Goal: Task Accomplishment & Management: Manage account settings

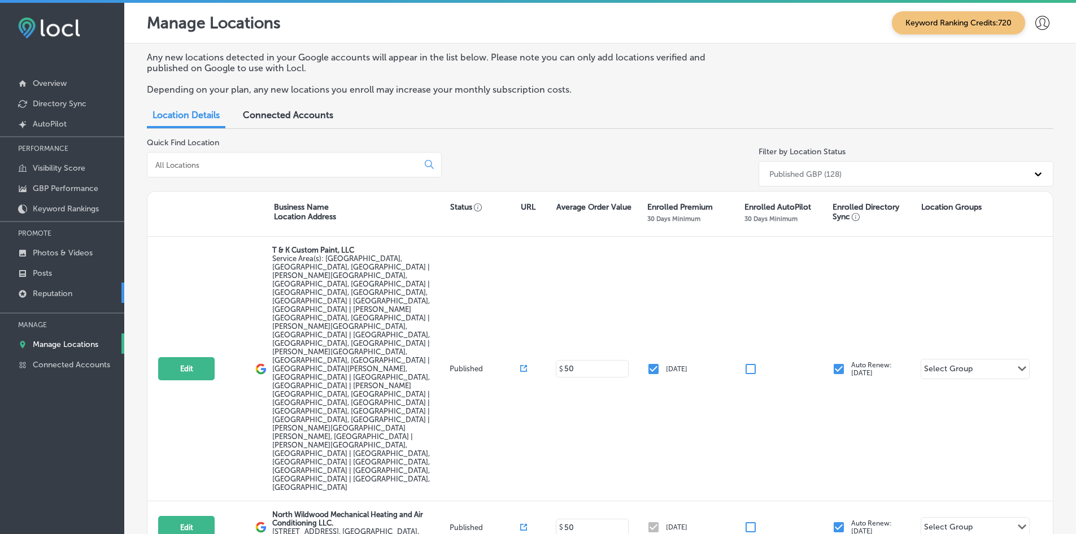
click at [62, 291] on p "Reputation" at bounding box center [53, 294] width 40 height 10
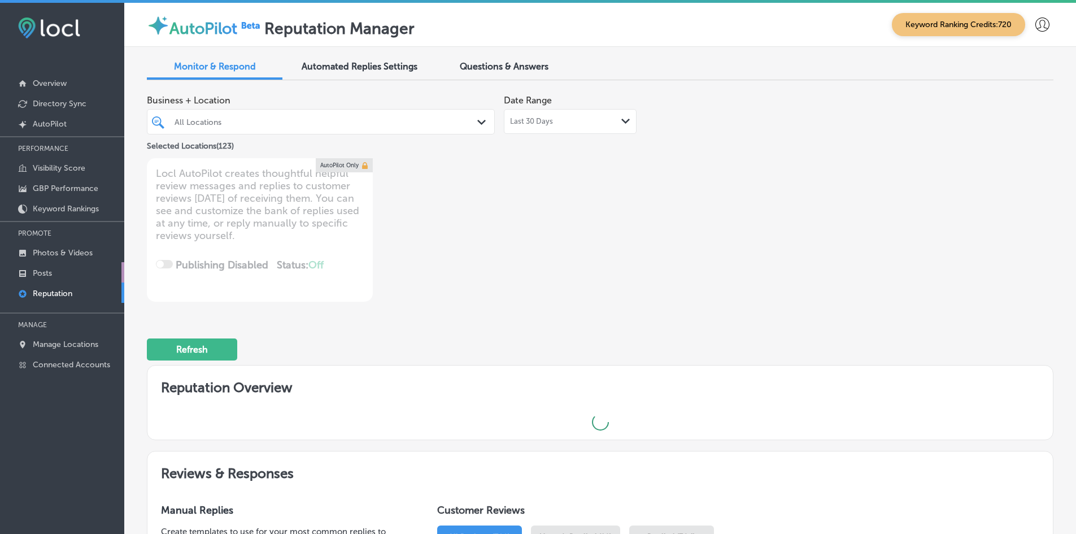
type textarea "x"
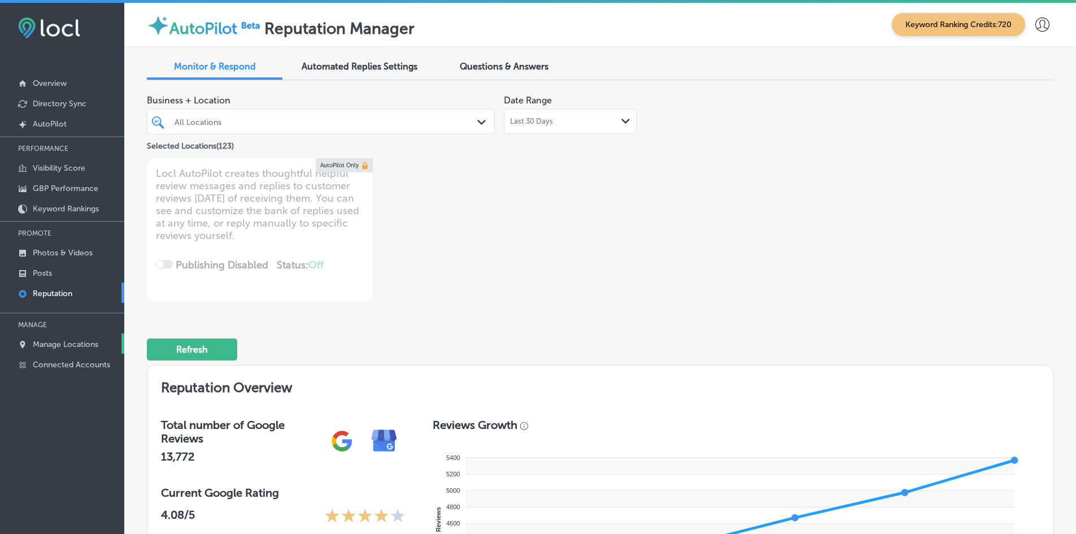
click at [59, 342] on p "Manage Locations" at bounding box center [66, 344] width 66 height 10
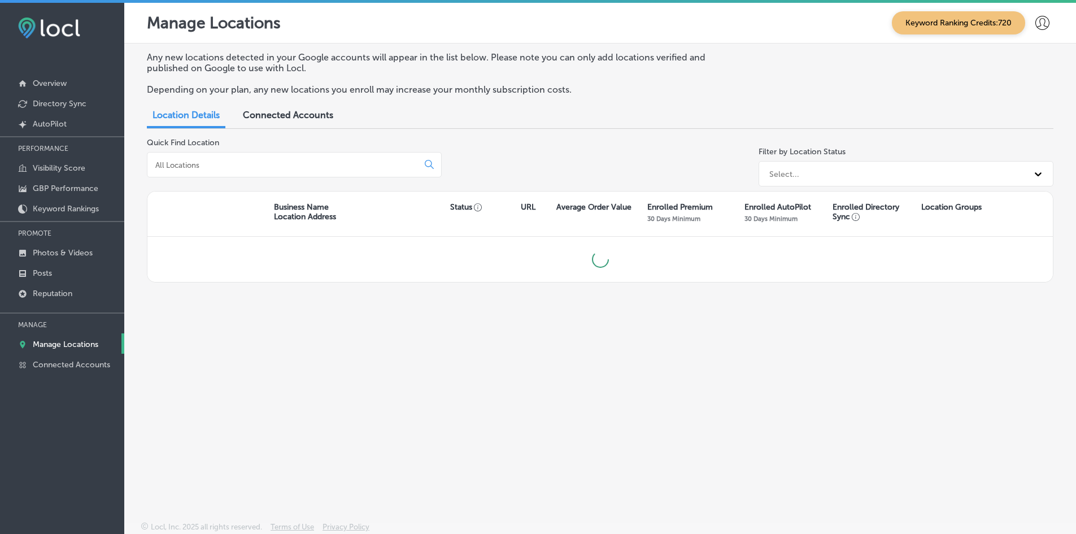
click at [306, 166] on input at bounding box center [285, 165] width 262 height 10
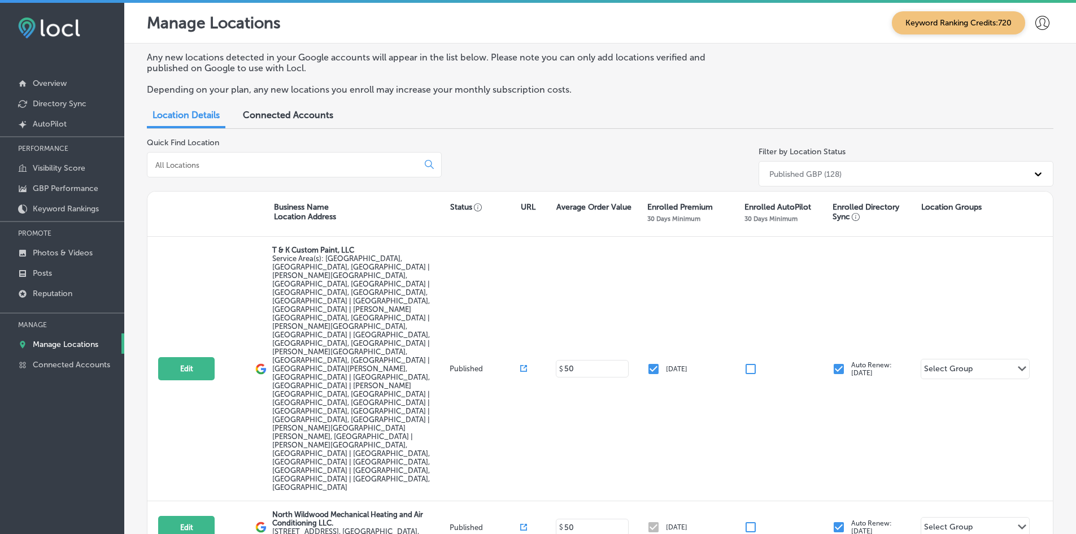
click at [252, 166] on input at bounding box center [285, 165] width 262 height 10
click at [159, 163] on input at bounding box center [285, 165] width 262 height 10
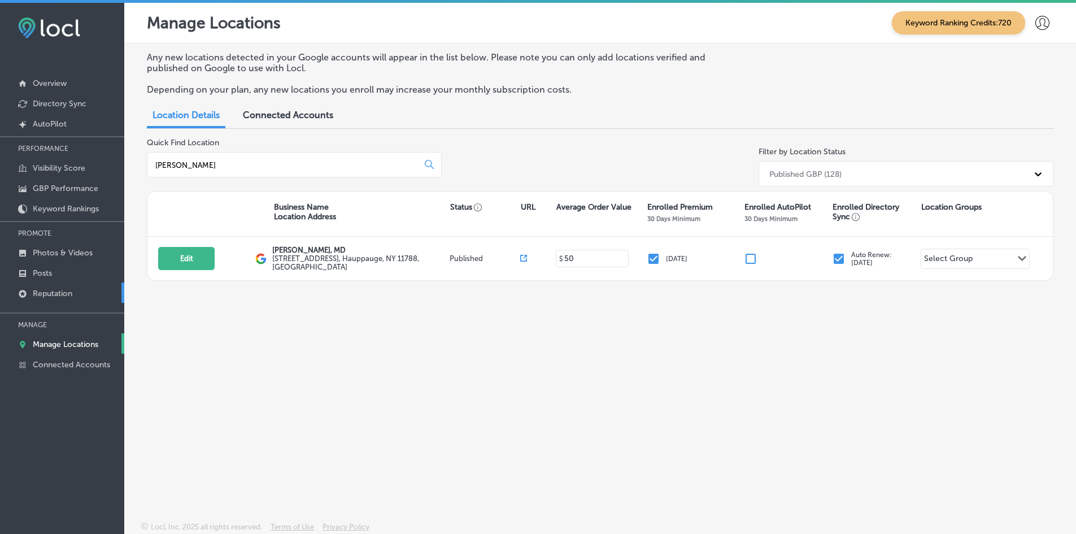
type input "[PERSON_NAME]"
click at [60, 294] on p "Reputation" at bounding box center [53, 294] width 40 height 10
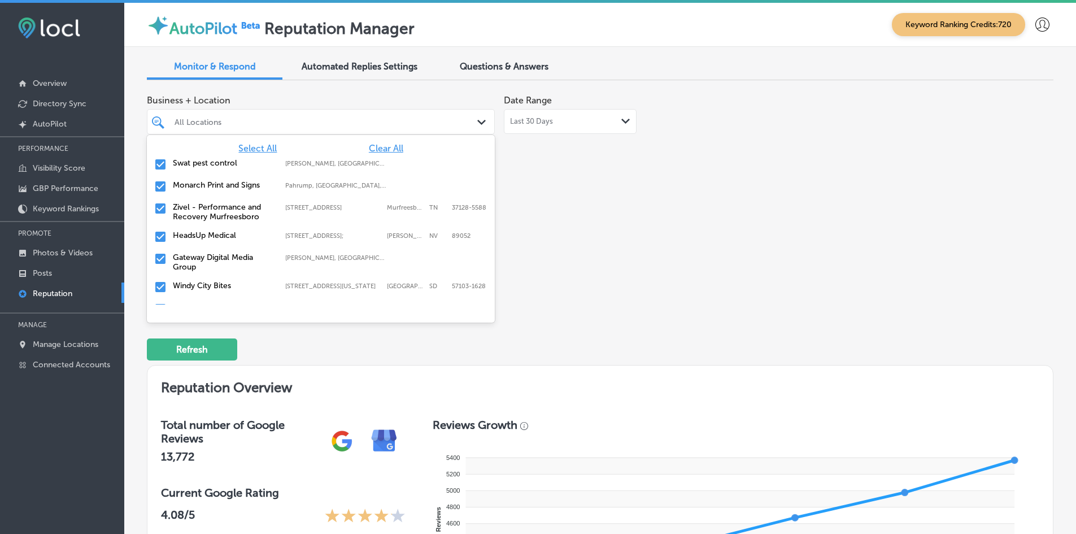
click at [213, 128] on div at bounding box center [305, 121] width 265 height 15
click at [374, 154] on div "Swat pest control [PERSON_NAME], [GEOGRAPHIC_DATA], [GEOGRAPHIC_DATA] | Hosston…" at bounding box center [321, 165] width 348 height 22
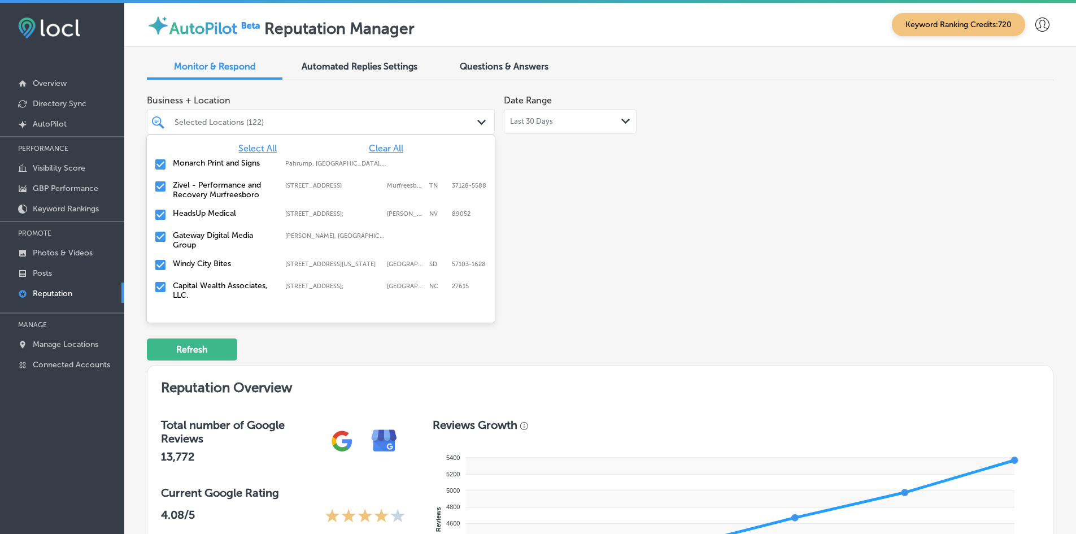
click at [374, 150] on span "Clear All" at bounding box center [386, 148] width 34 height 11
type textarea "x"
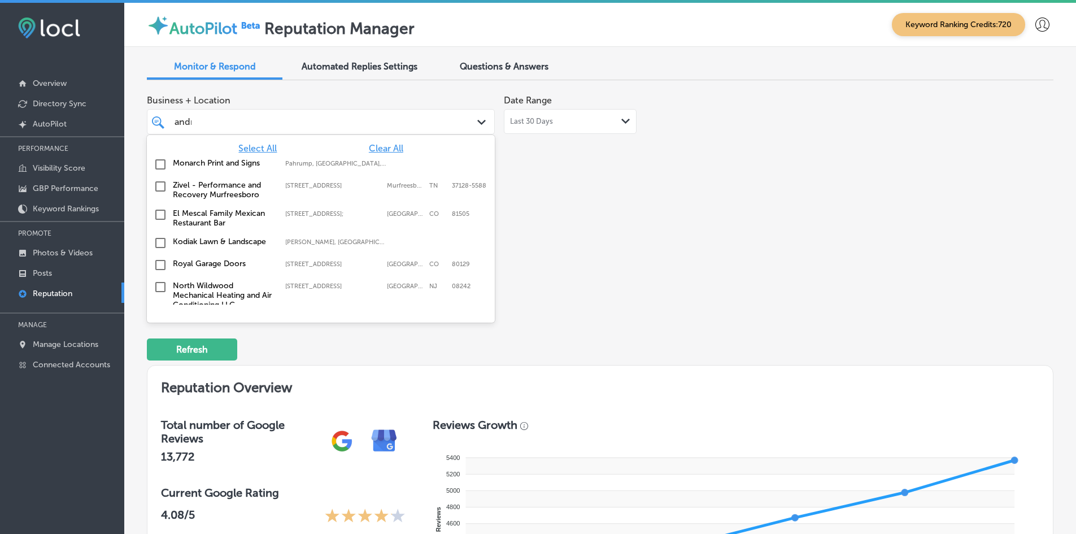
type input "[PERSON_NAME]"
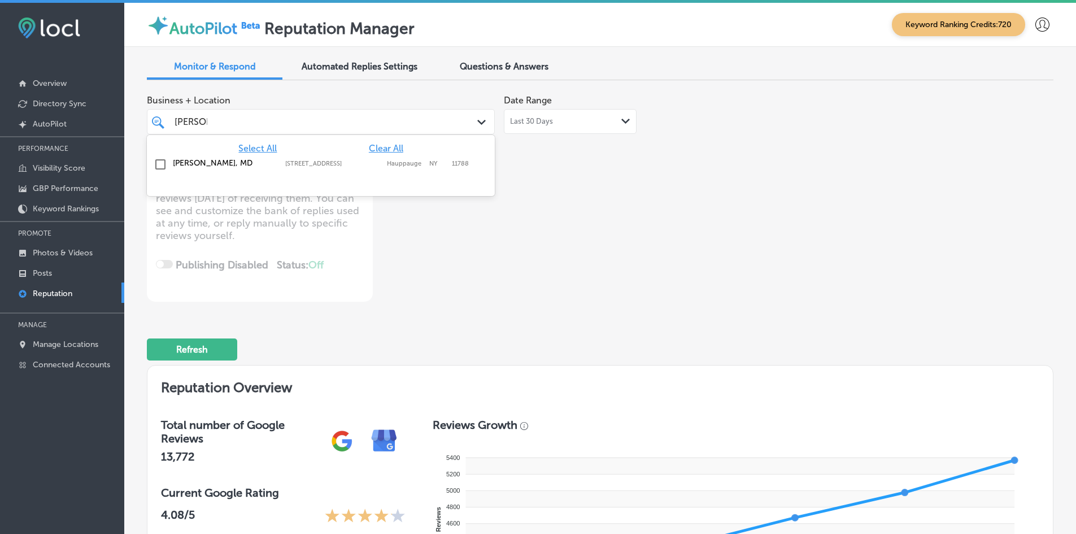
click at [202, 166] on label "[PERSON_NAME], MD" at bounding box center [223, 163] width 101 height 10
type textarea "x"
type input "[PERSON_NAME]"
click at [199, 166] on label "[PERSON_NAME] RDHAP" at bounding box center [223, 163] width 101 height 10
type textarea "x"
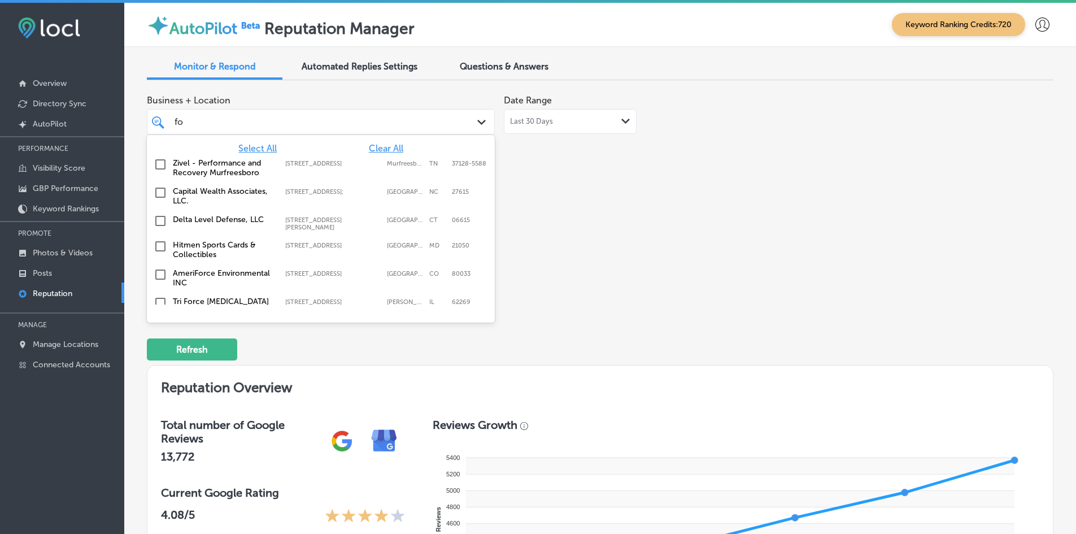
type input "fox"
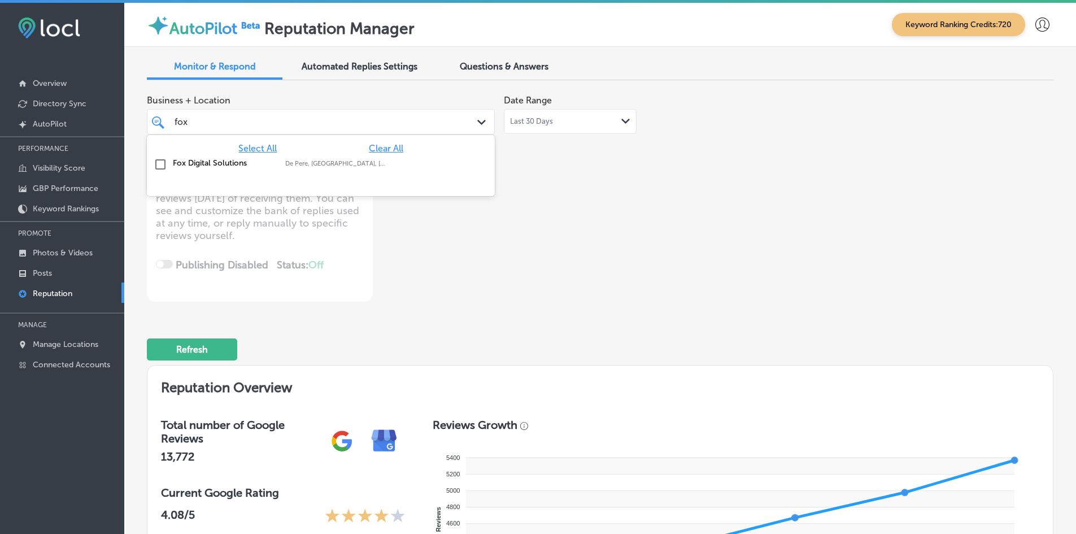
click at [201, 164] on label "Fox Digital Solutions" at bounding box center [223, 163] width 101 height 10
type textarea "x"
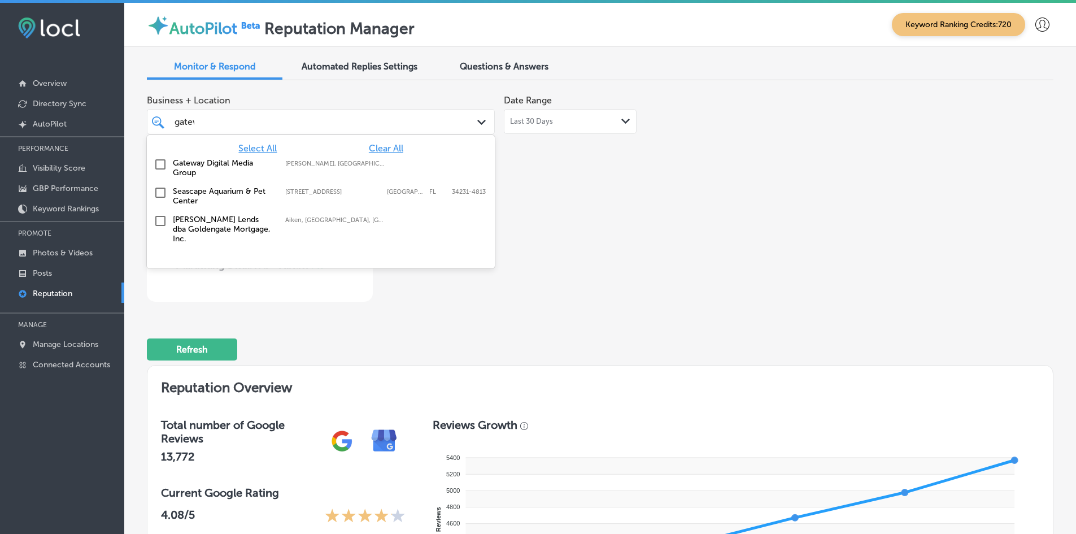
type input "gatewa"
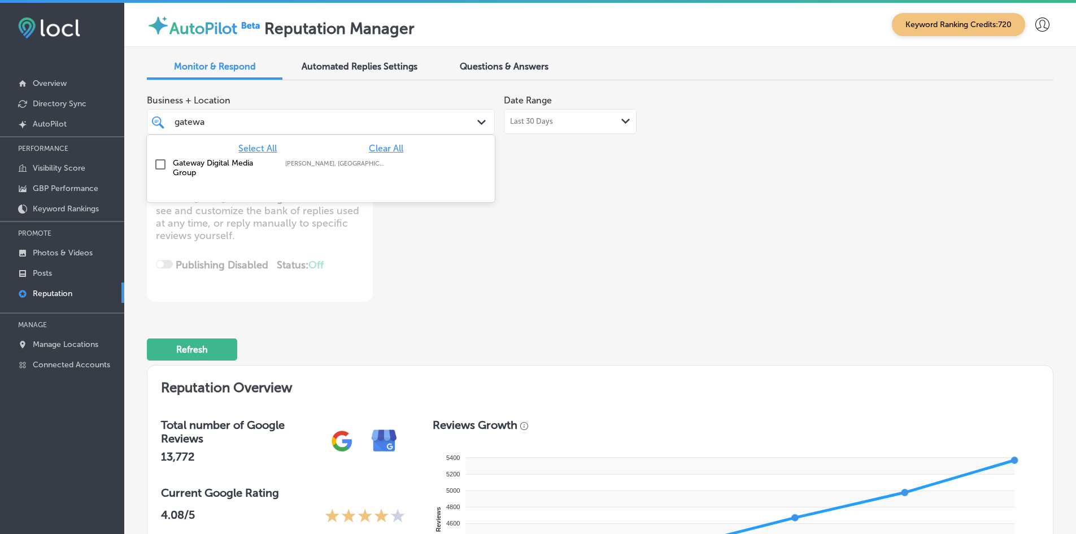
click at [201, 164] on label "Gateway Digital Media Group" at bounding box center [223, 167] width 101 height 19
type textarea "x"
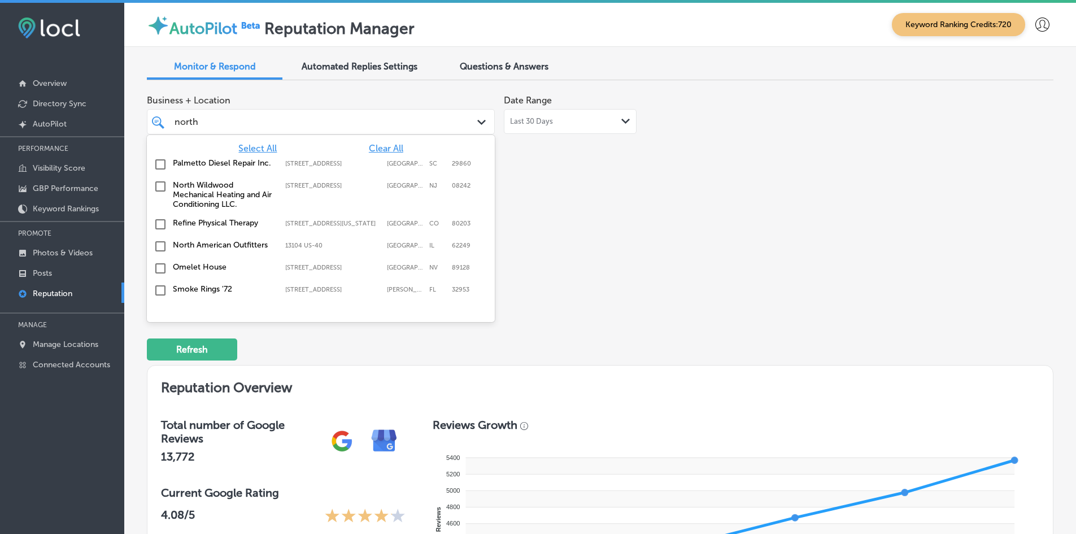
type input "north a"
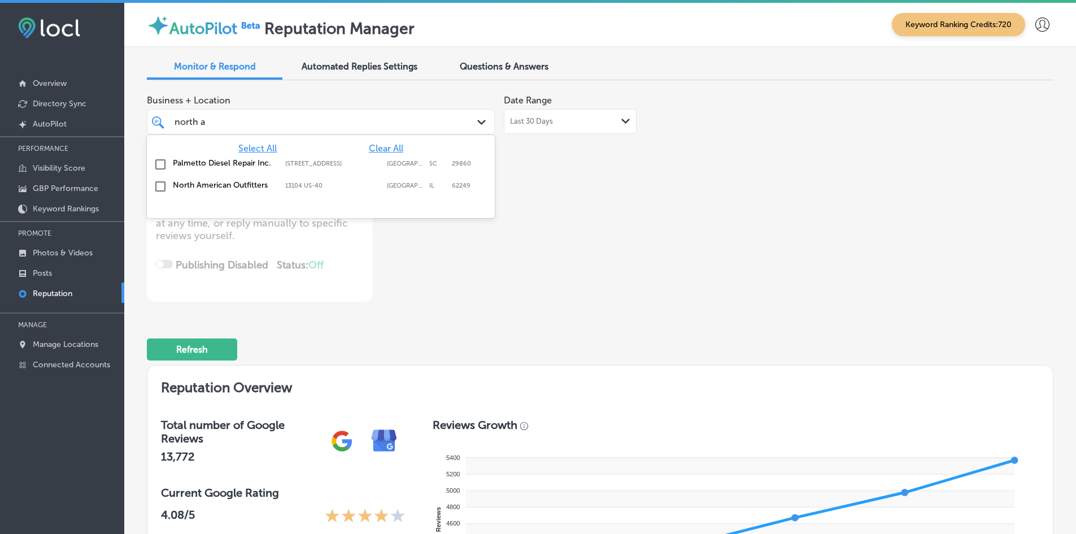
click at [203, 179] on div "North American Outfitters 13104 US-[GEOGRAPHIC_DATA] 13104 US-[GEOGRAPHIC_DATA]" at bounding box center [320, 187] width 339 height 18
type textarea "x"
type input "lives"
click at [206, 175] on label "Livescan Fingerprinting of [PERSON_NAME] LLC" at bounding box center [223, 167] width 101 height 19
type textarea "x"
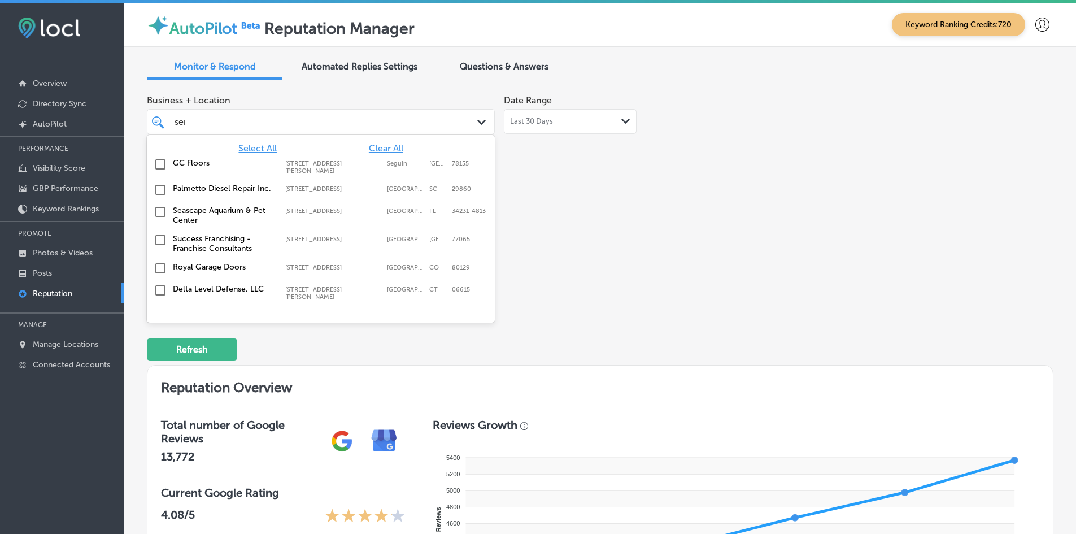
type input "sera"
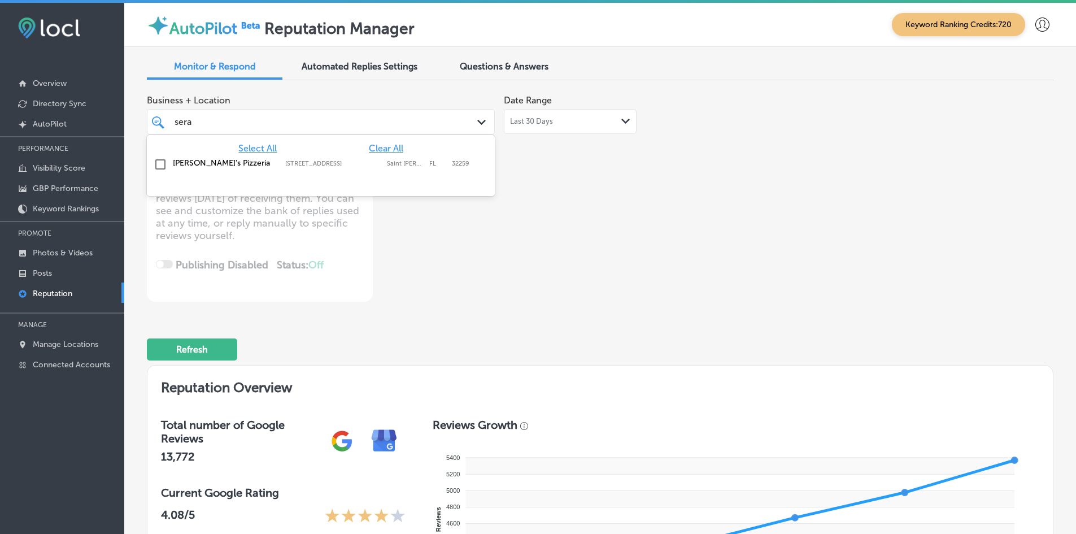
click at [206, 167] on label "[PERSON_NAME]'s Pizzeria" at bounding box center [223, 163] width 101 height 10
type textarea "x"
type input "sera"
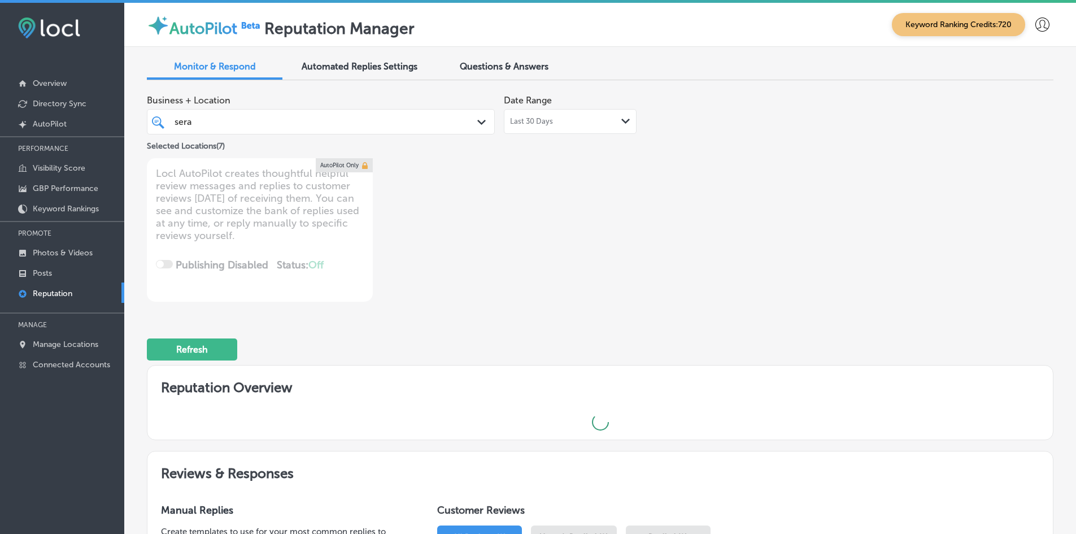
click at [609, 272] on div "Business + Location sera sera Path Created with Sketch. Selected Locations ( 7 …" at bounding box center [419, 195] width 544 height 212
type textarea "x"
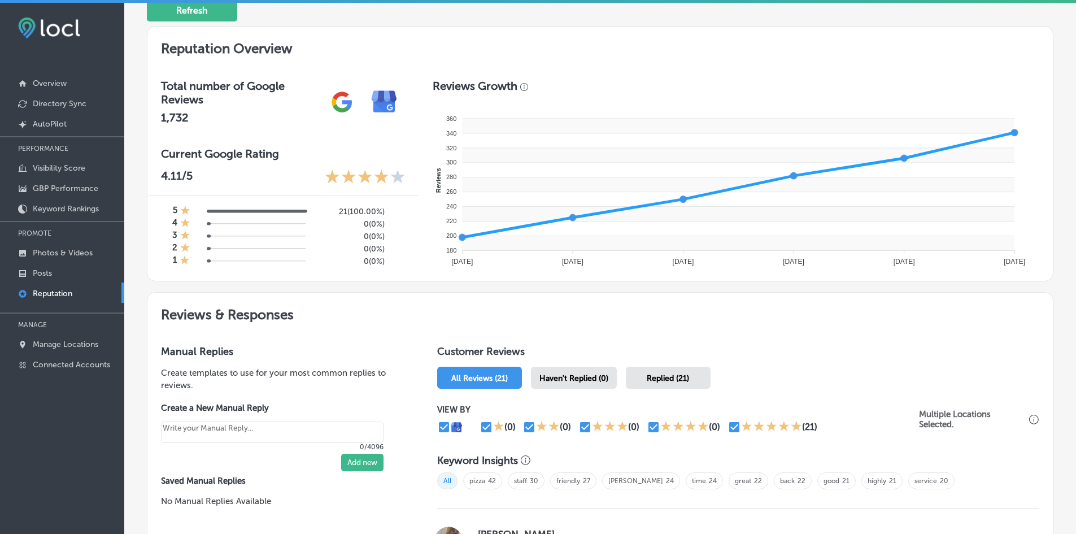
scroll to position [395, 0]
